Goal: Information Seeking & Learning: Learn about a topic

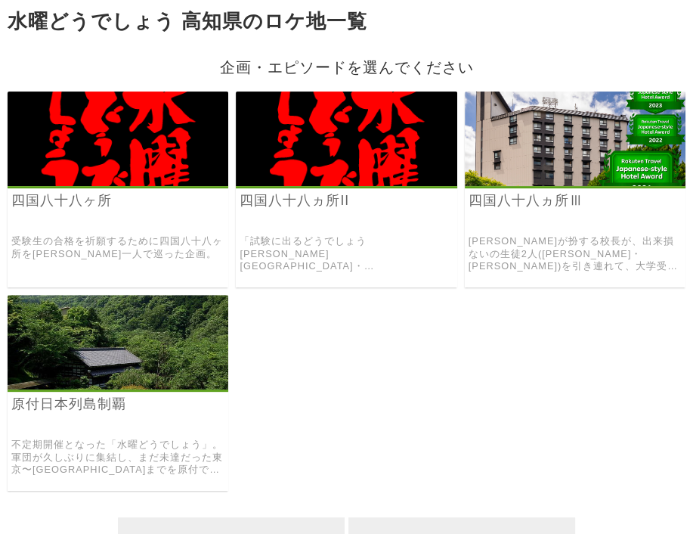
scroll to position [161, 0]
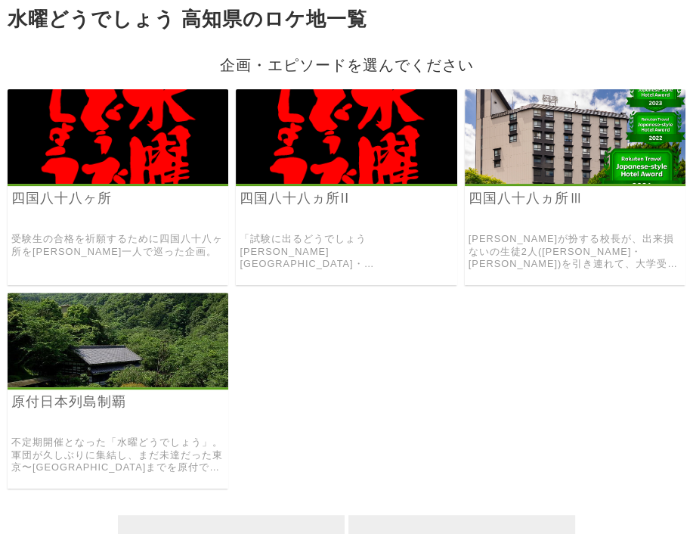
click at [173, 168] on img at bounding box center [118, 136] width 221 height 94
click at [306, 166] on img at bounding box center [346, 136] width 221 height 94
click at [537, 220] on h3 "四国八十八ヵ所Ⅲ" at bounding box center [575, 209] width 221 height 39
click at [541, 265] on link "[PERSON_NAME]が扮する校長が、出来損ないの生徒2人([PERSON_NAME]・[PERSON_NAME])を引き連れて、大学受験必勝を祈願して四…" at bounding box center [575, 252] width 213 height 38
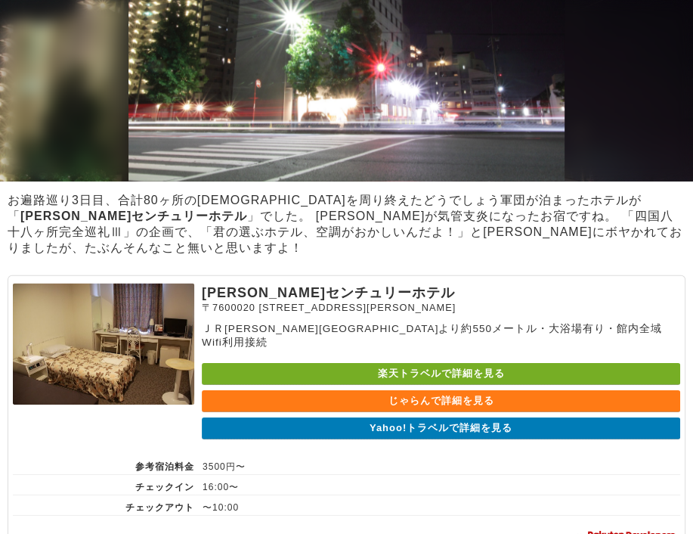
scroll to position [2661, 0]
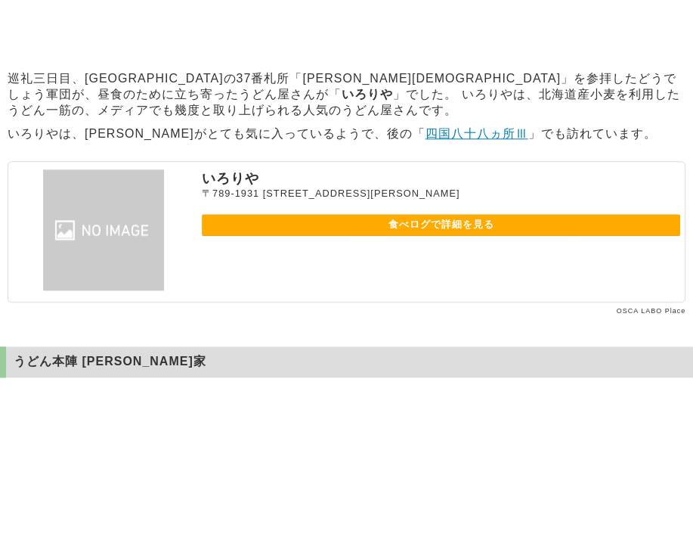
scroll to position [961, 0]
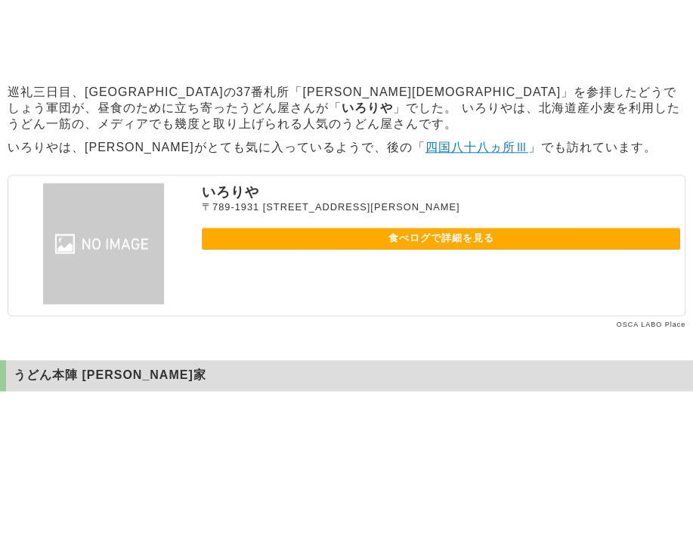
click at [662, 159] on p "いろりやは、[PERSON_NAME]がとても気に入っているようで、後の「 四国八十八ヵ所Ⅲ 」でも訪れています。" at bounding box center [346, 147] width 693 height 23
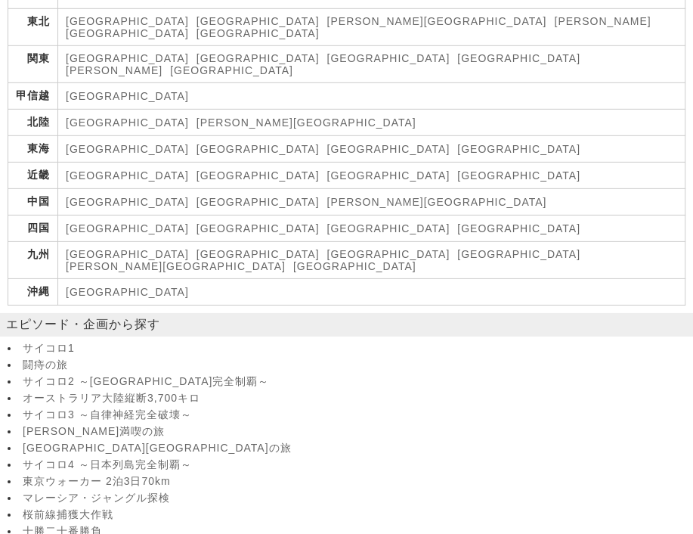
scroll to position [2805, 0]
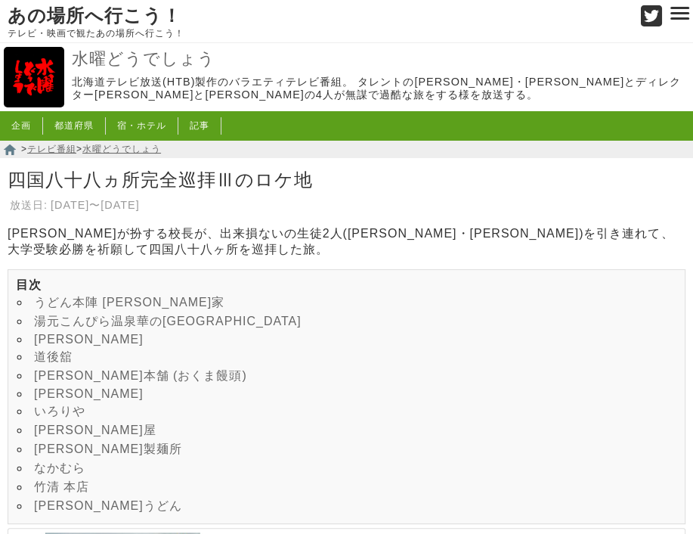
click at [470, 235] on p "大泉洋が扮する校長が、出来損ないの生徒2人(鈴井貴之・安田顕)を引き連れて、大学受験必勝を祈願して四国八十八ヶ所を巡拝した旅。" at bounding box center [346, 242] width 693 height 32
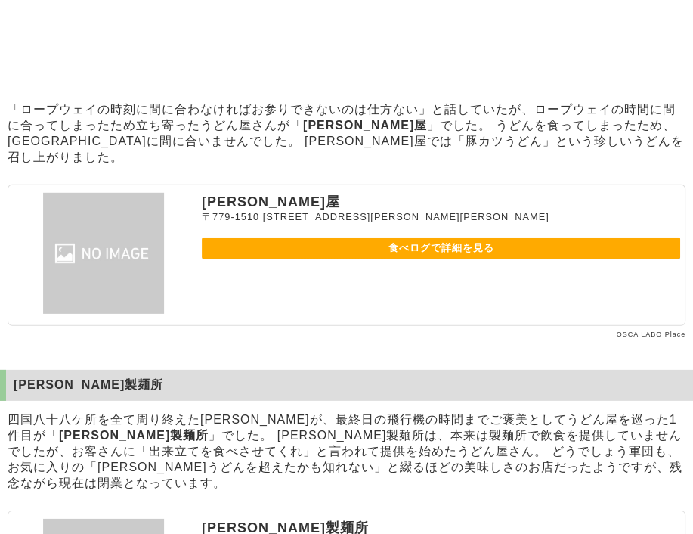
scroll to position [6108, 0]
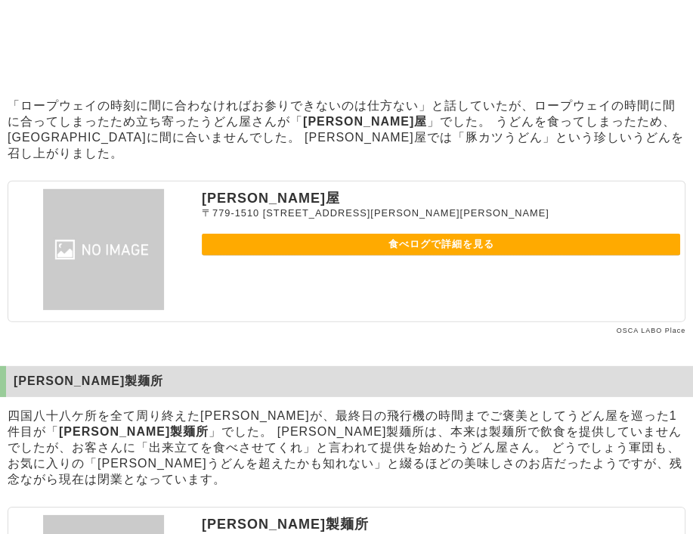
click at [263, 166] on p "「ロープウェイの時刻に間に合わなければお参りできないのは仕方ない」と話していたが、ロープウェイの時間に間に合ってしまったため立ち寄ったうどん屋さんが「 志乃屋…" at bounding box center [346, 129] width 693 height 71
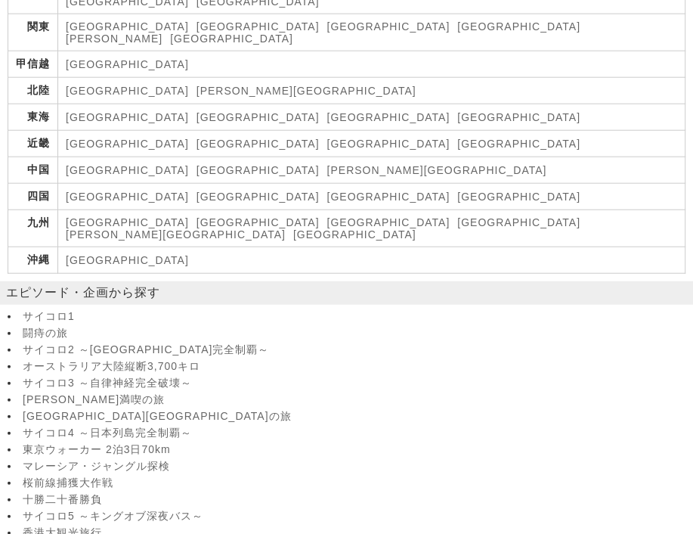
scroll to position [9162, 0]
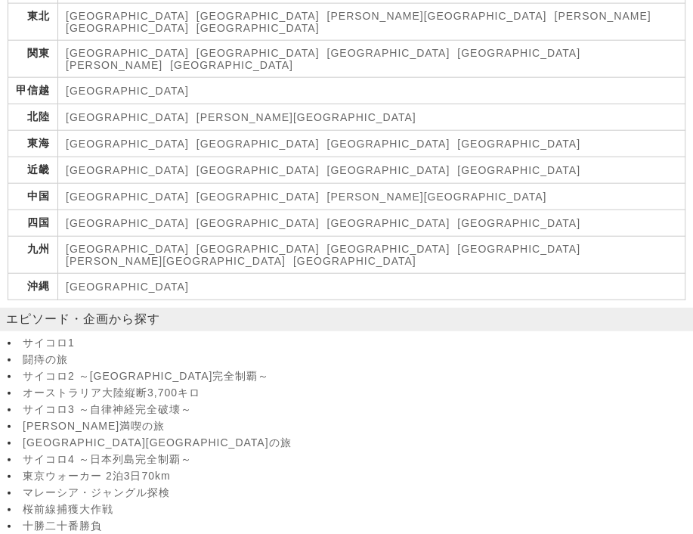
click at [197, 229] on link "[GEOGRAPHIC_DATA]" at bounding box center [258, 223] width 123 height 12
click at [327, 229] on link "[GEOGRAPHIC_DATA]" at bounding box center [388, 223] width 123 height 12
click at [136, 229] on link "[GEOGRAPHIC_DATA]" at bounding box center [127, 223] width 123 height 12
click at [402, 383] on link "サイコロ2 ～[GEOGRAPHIC_DATA]完全制覇～" at bounding box center [356, 377] width 667 height 14
click at [327, 176] on link "[GEOGRAPHIC_DATA]" at bounding box center [388, 170] width 123 height 12
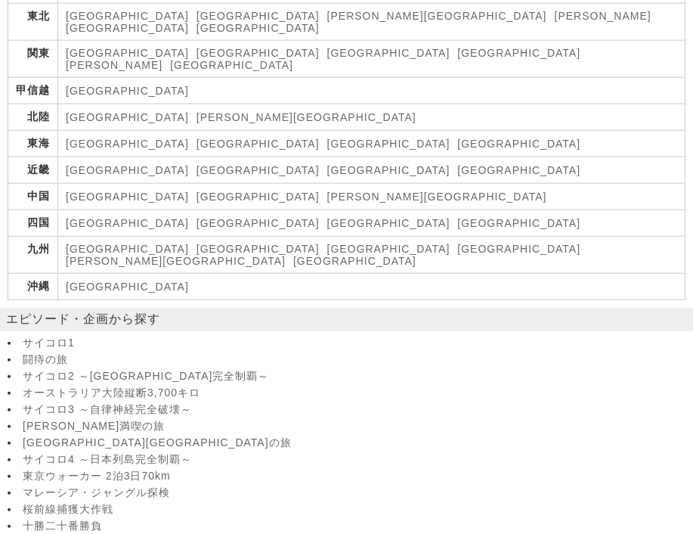
click at [139, 97] on link "[GEOGRAPHIC_DATA]" at bounding box center [127, 91] width 123 height 12
click at [327, 59] on link "[GEOGRAPHIC_DATA]" at bounding box center [388, 53] width 123 height 12
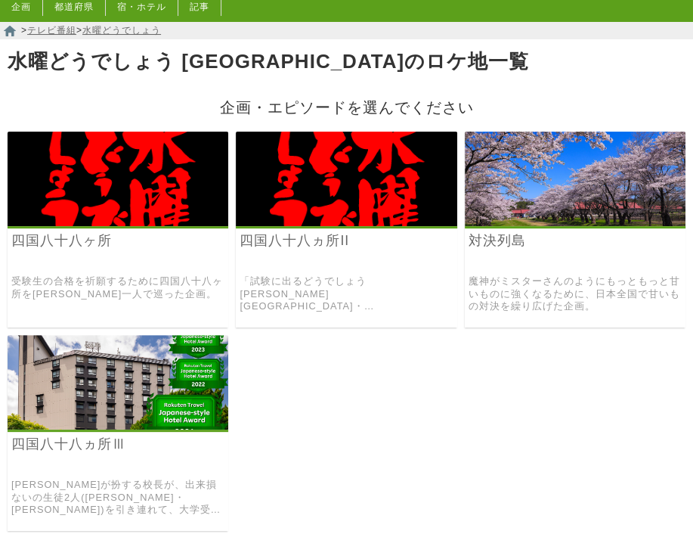
scroll to position [121, 0]
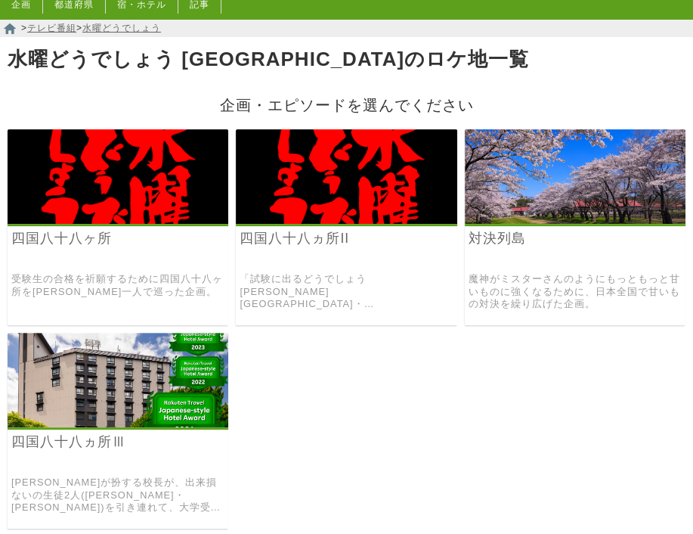
click at [497, 224] on img at bounding box center [575, 176] width 221 height 94
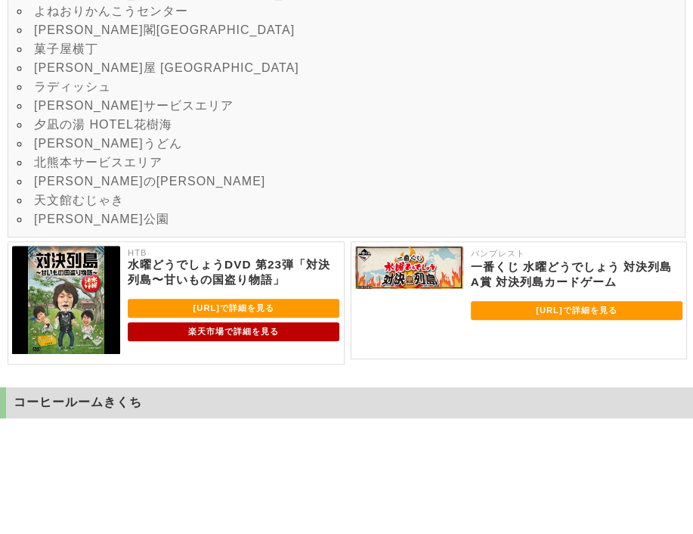
scroll to position [454, 0]
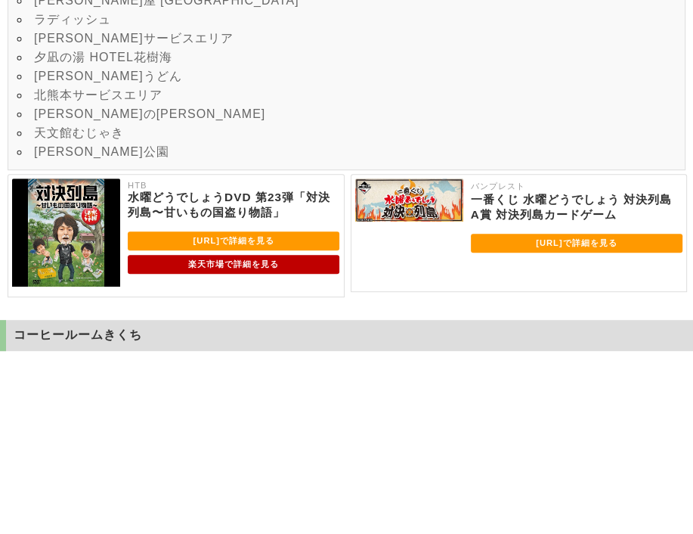
click at [91, 63] on link "夕凪の湯 HOTEL花樹海" at bounding box center [103, 57] width 138 height 13
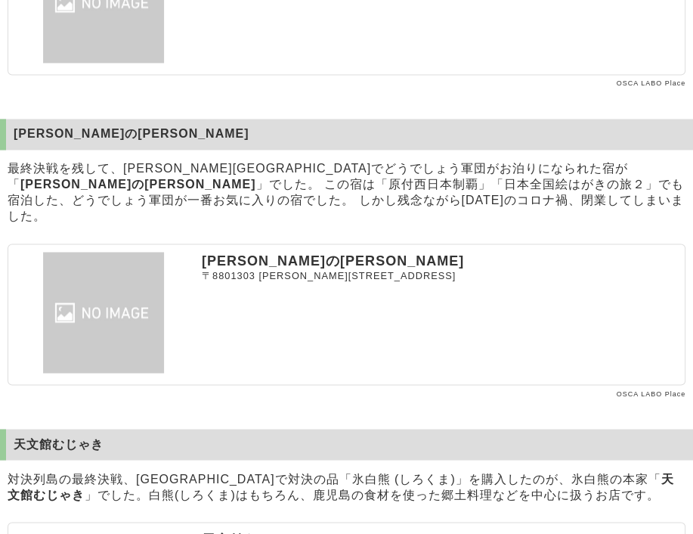
scroll to position [11798, 0]
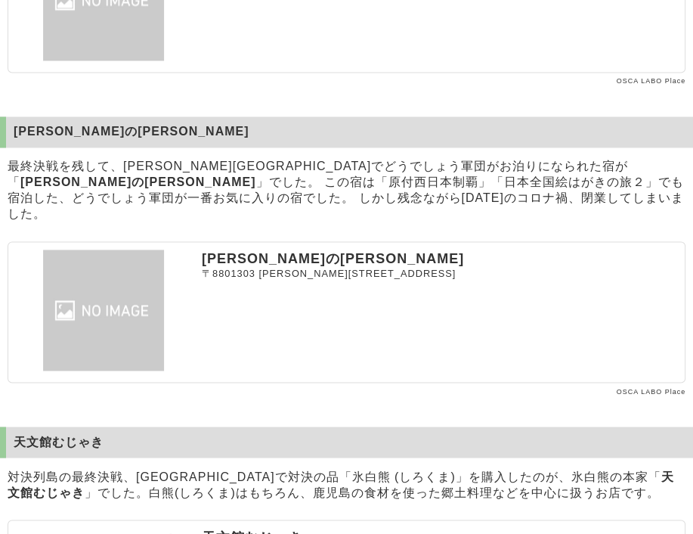
scroll to position [454, 0]
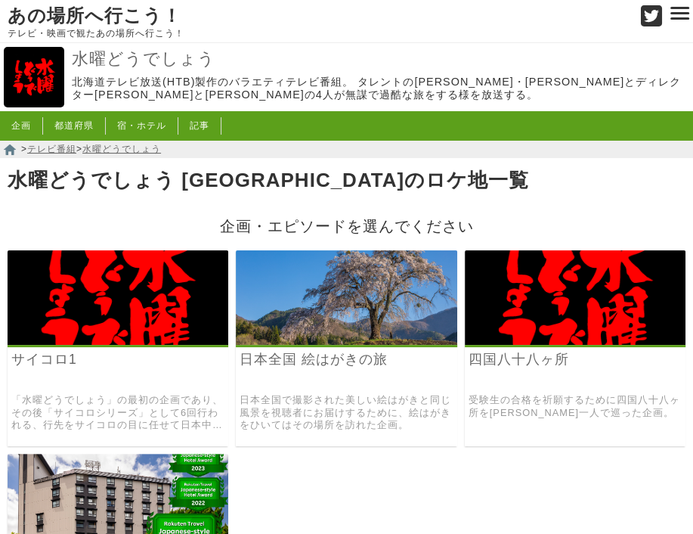
click at [296, 326] on img at bounding box center [346, 297] width 221 height 94
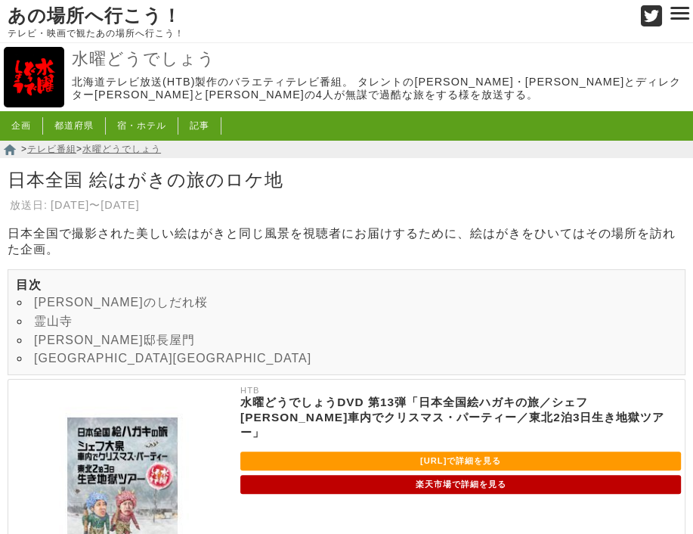
click at [425, 181] on h1 "日本全国 絵はがきの旅のロケ地" at bounding box center [346, 179] width 693 height 31
click at [54, 327] on link "霊山寺" at bounding box center [53, 320] width 39 height 13
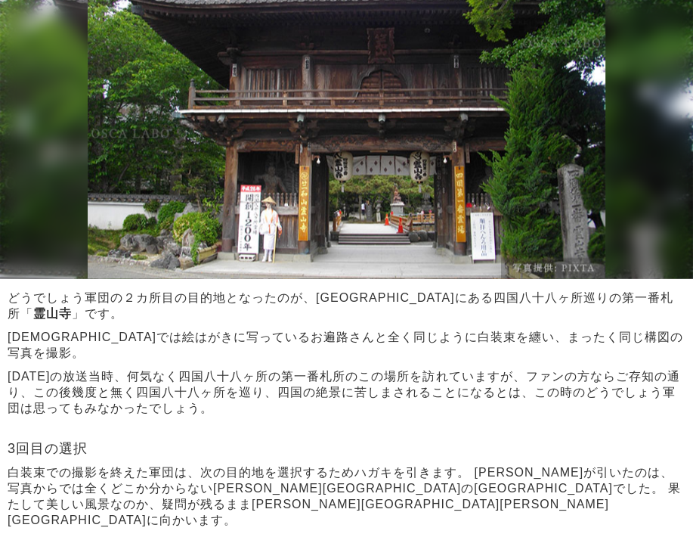
click at [194, 364] on p "霊山寺では絵はがきに写っているお遍路さんと全く同じように白装束を纏い、まったく同じ構図の写真を撮影。" at bounding box center [346, 344] width 693 height 39
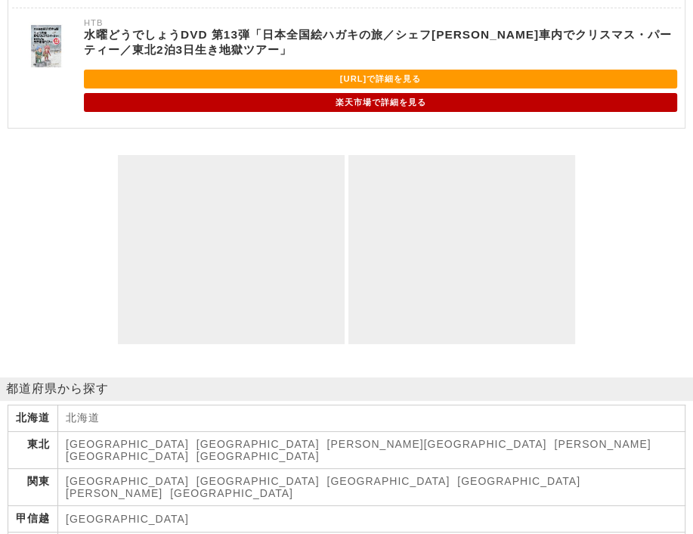
scroll to position [3504, 0]
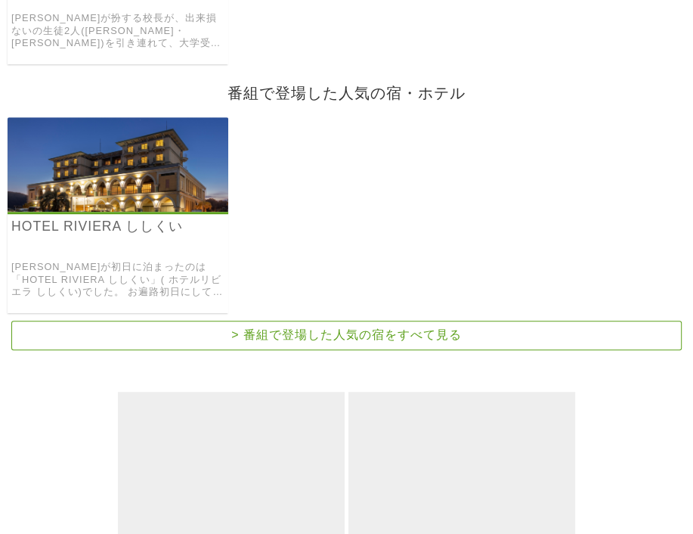
scroll to position [605, 0]
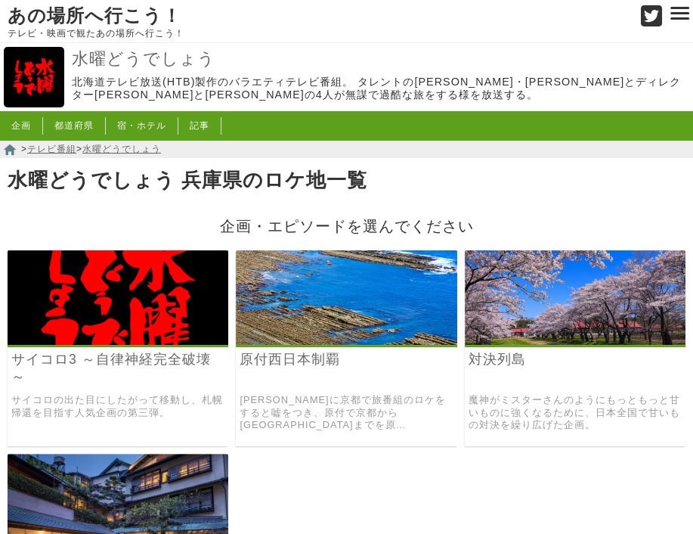
click at [472, 173] on h1 "水曜どうでしょう 兵庫県のロケ地一覧" at bounding box center [346, 180] width 693 height 33
click at [429, 171] on h1 "水曜どうでしょう 兵庫県のロケ地一覧" at bounding box center [346, 180] width 693 height 33
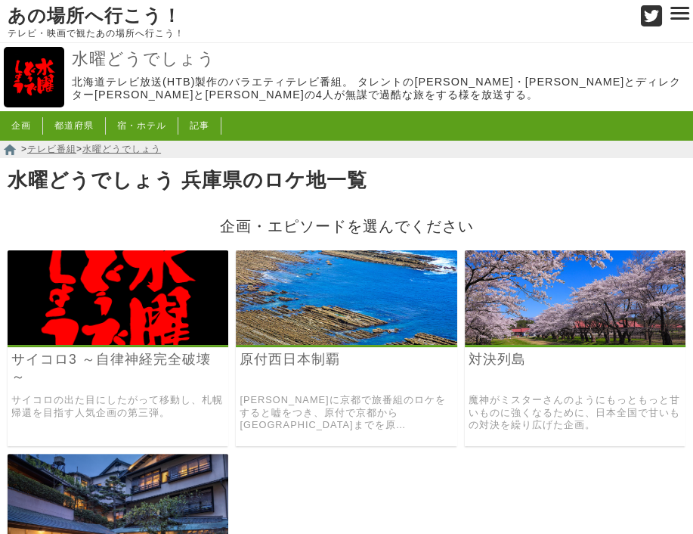
click at [537, 197] on h1 "水曜どうでしょう 兵庫県のロケ地一覧" at bounding box center [346, 180] width 693 height 33
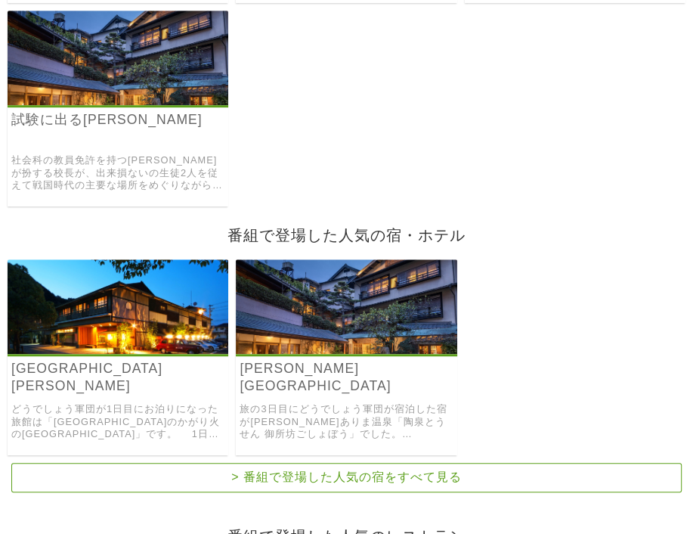
scroll to position [437, 0]
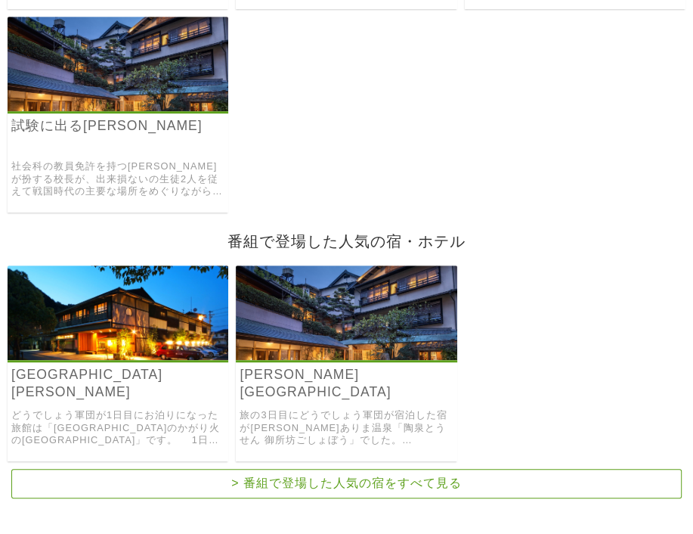
click at [633, 212] on div "サイコロ3 ～自律神経完全破壊～ サイコロの出た目にしたがって移動し、札幌帰還を目指す人気企画の第三弾。 原付西日本制覇 大泉さんに京都で旅番組のロケをすると…" at bounding box center [346, 12] width 693 height 399
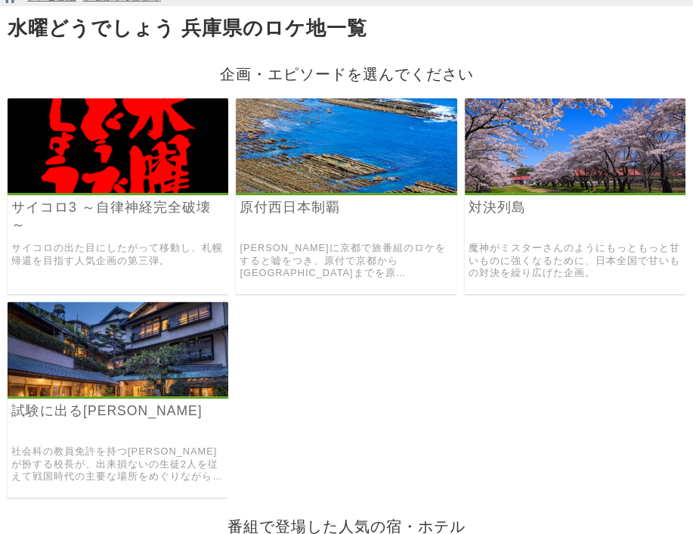
scroll to position [104, 0]
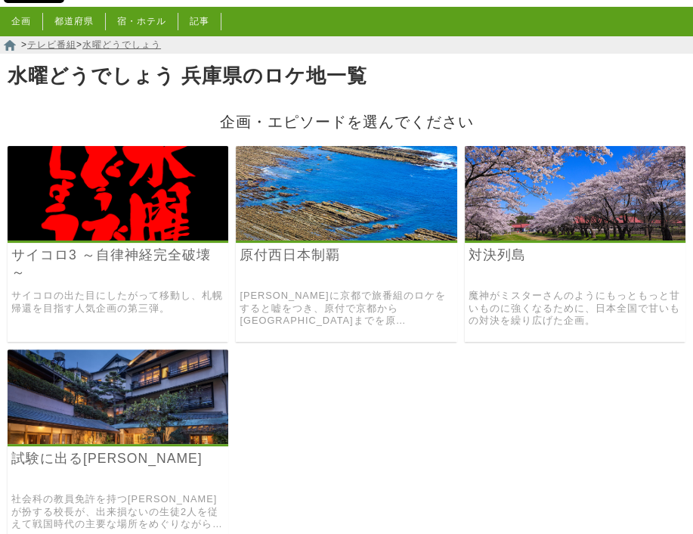
click at [174, 393] on img at bounding box center [118, 396] width 221 height 94
click at [408, 223] on img at bounding box center [346, 193] width 221 height 94
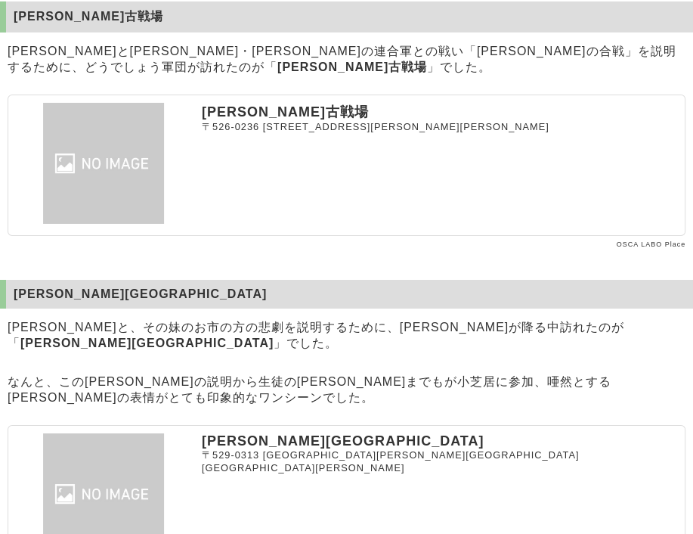
scroll to position [3145, 0]
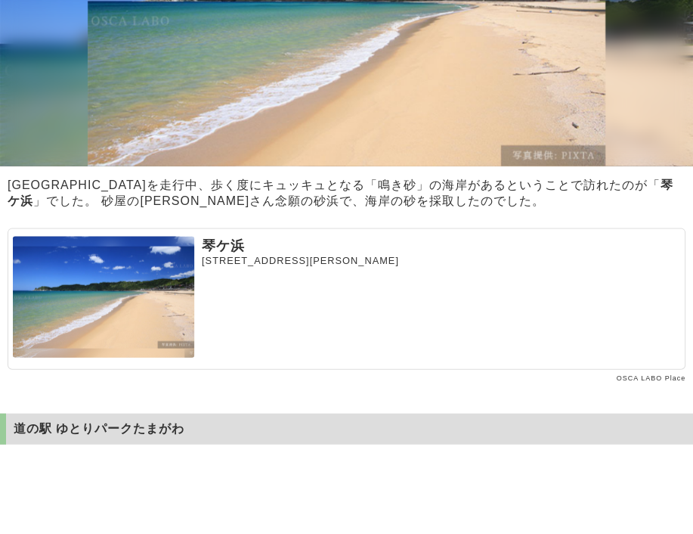
scroll to position [5352, 0]
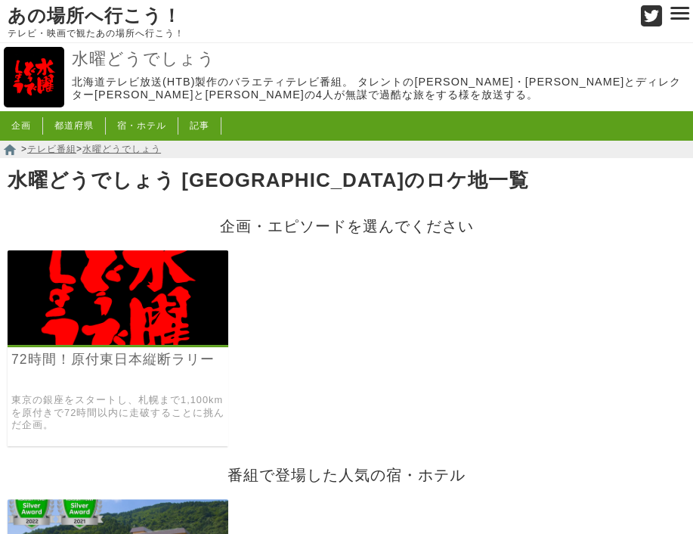
click at [90, 317] on img at bounding box center [118, 297] width 221 height 94
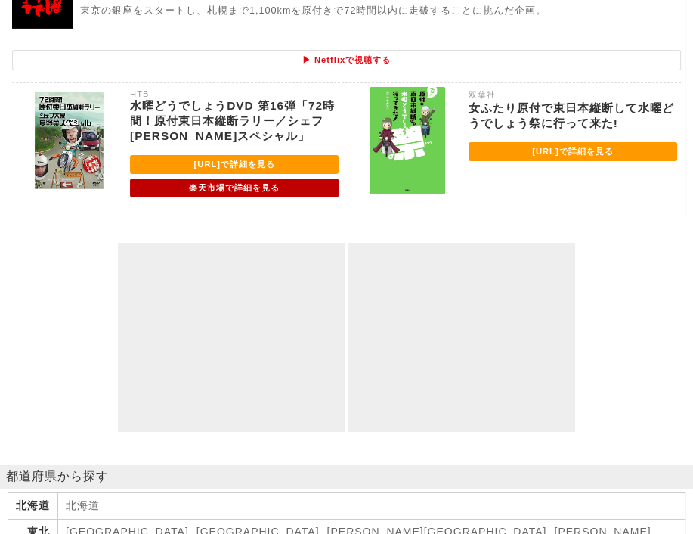
scroll to position [3145, 0]
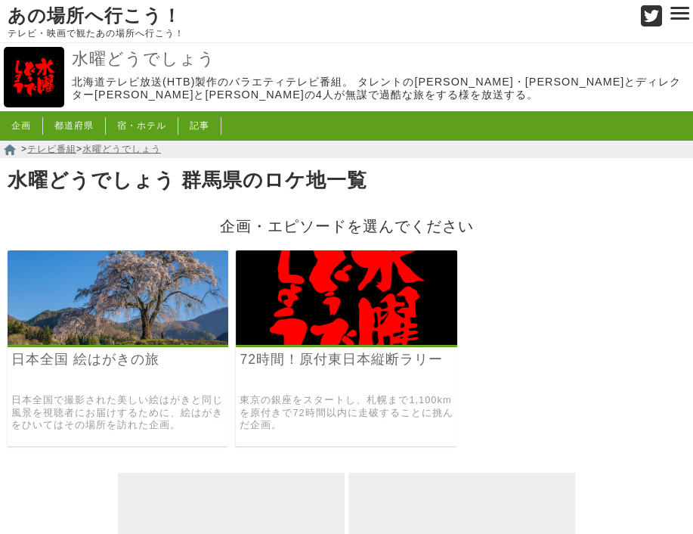
click at [581, 239] on h2 "企画・エピソードを選んでください" at bounding box center [346, 225] width 693 height 26
click at [327, 312] on img at bounding box center [346, 297] width 221 height 94
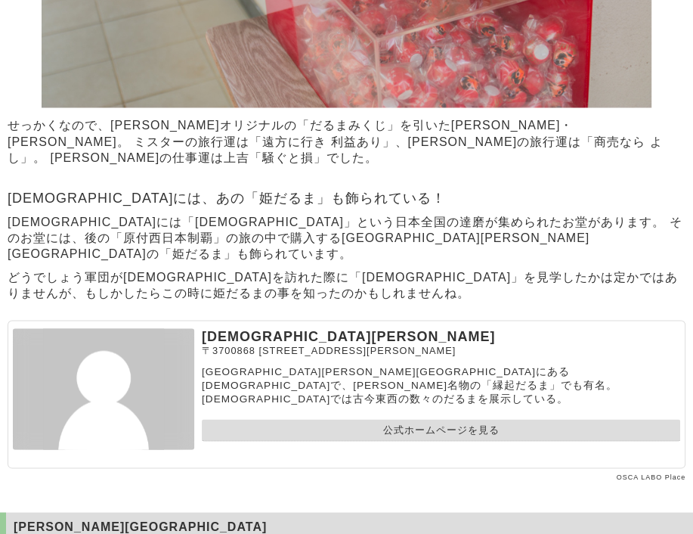
scroll to position [1601, 0]
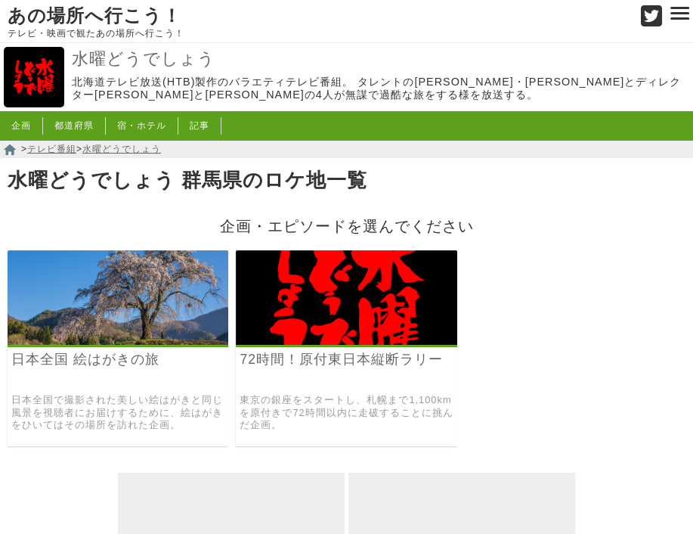
click at [124, 330] on img at bounding box center [118, 297] width 221 height 94
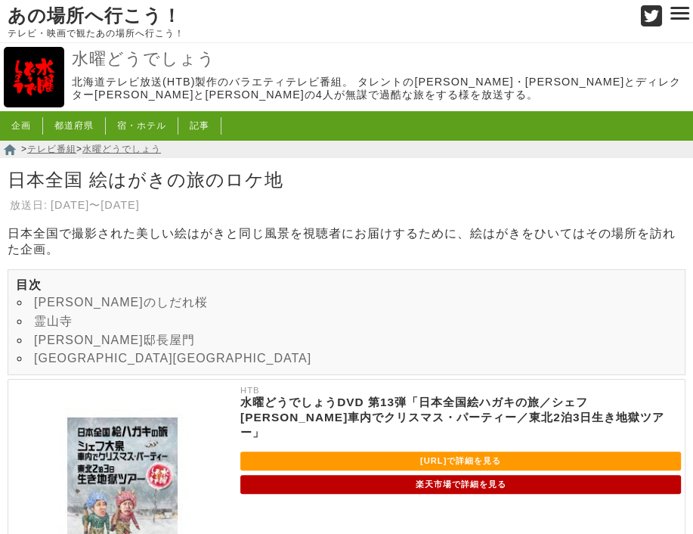
click at [113, 153] on link "水曜どうでしょう" at bounding box center [121, 149] width 79 height 11
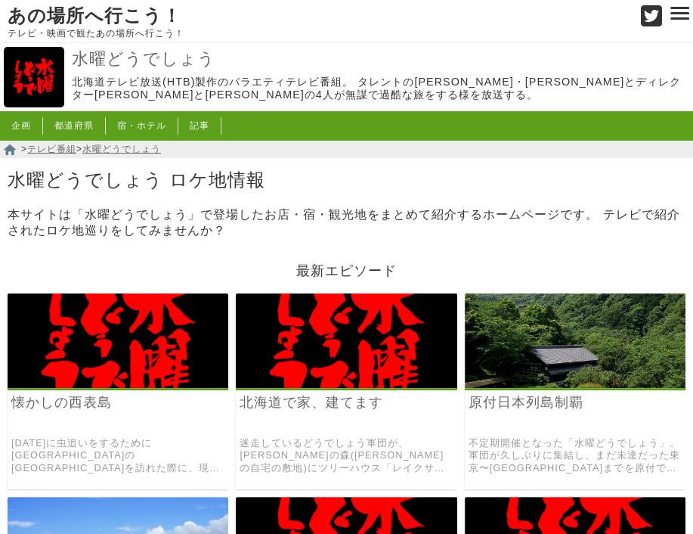
scroll to position [466, 0]
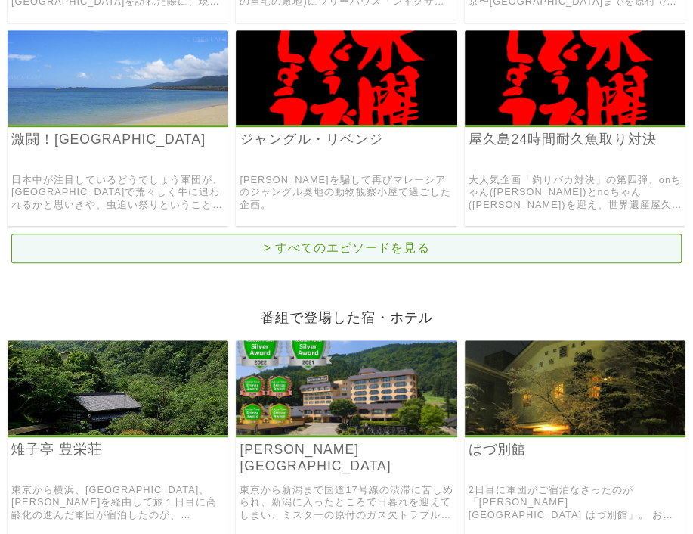
click at [534, 249] on link "> すべてのエピソードを見る" at bounding box center [346, 248] width 670 height 29
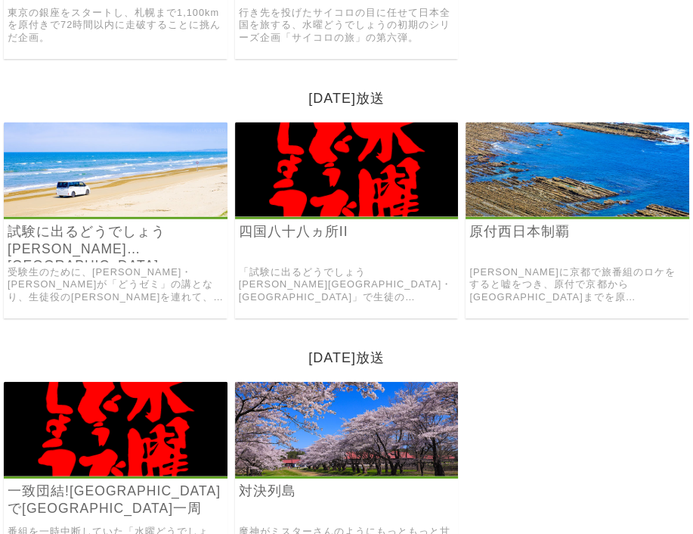
scroll to position [1881, 0]
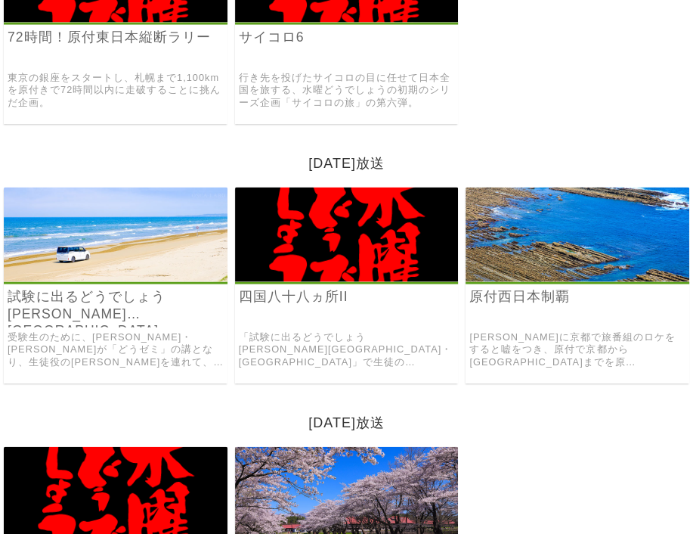
click at [145, 480] on img at bounding box center [116, 494] width 224 height 94
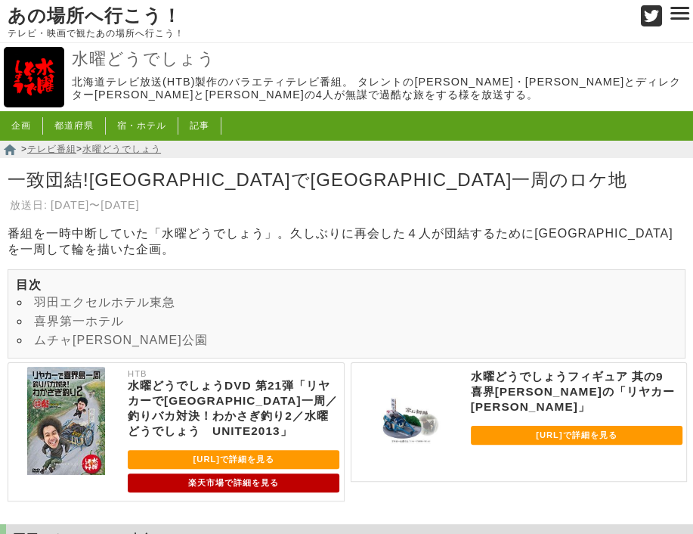
click at [345, 232] on p "番組を一時中断していた「水曜どうでしょう」。久しぶりに再会した４人が団結するために[GEOGRAPHIC_DATA]を一周して輪を描いた企画。" at bounding box center [346, 242] width 693 height 32
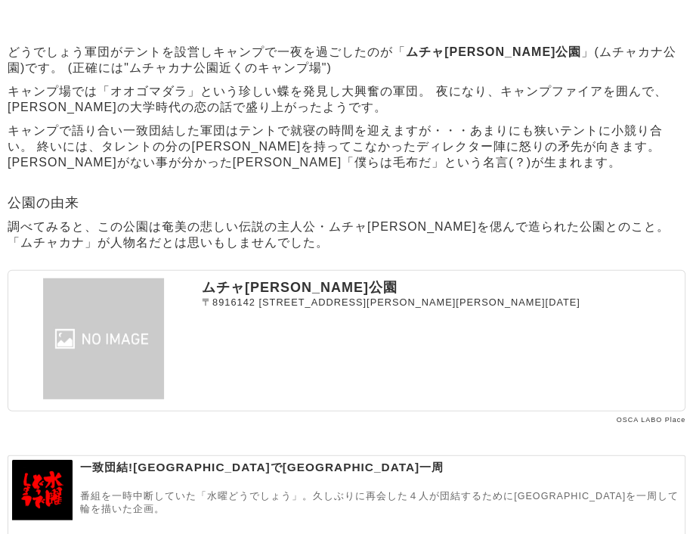
scroll to position [2479, 0]
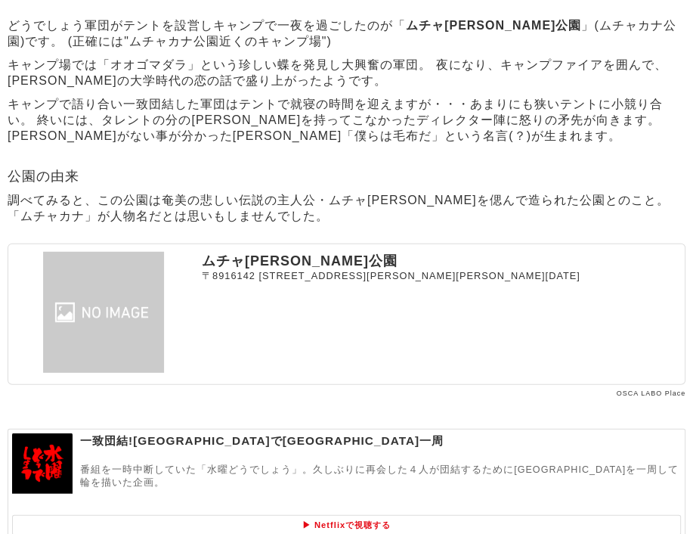
click at [376, 93] on p "キャンプ場では「オオゴマダラ」という珍しい蝶を発見し大興奮の軍団。 夜になり、キャンプファイアを囲んで、[PERSON_NAME]の大学時代の恋の話で盛り上が…" at bounding box center [346, 73] width 693 height 39
